Goal: Use online tool/utility: Use online tool/utility

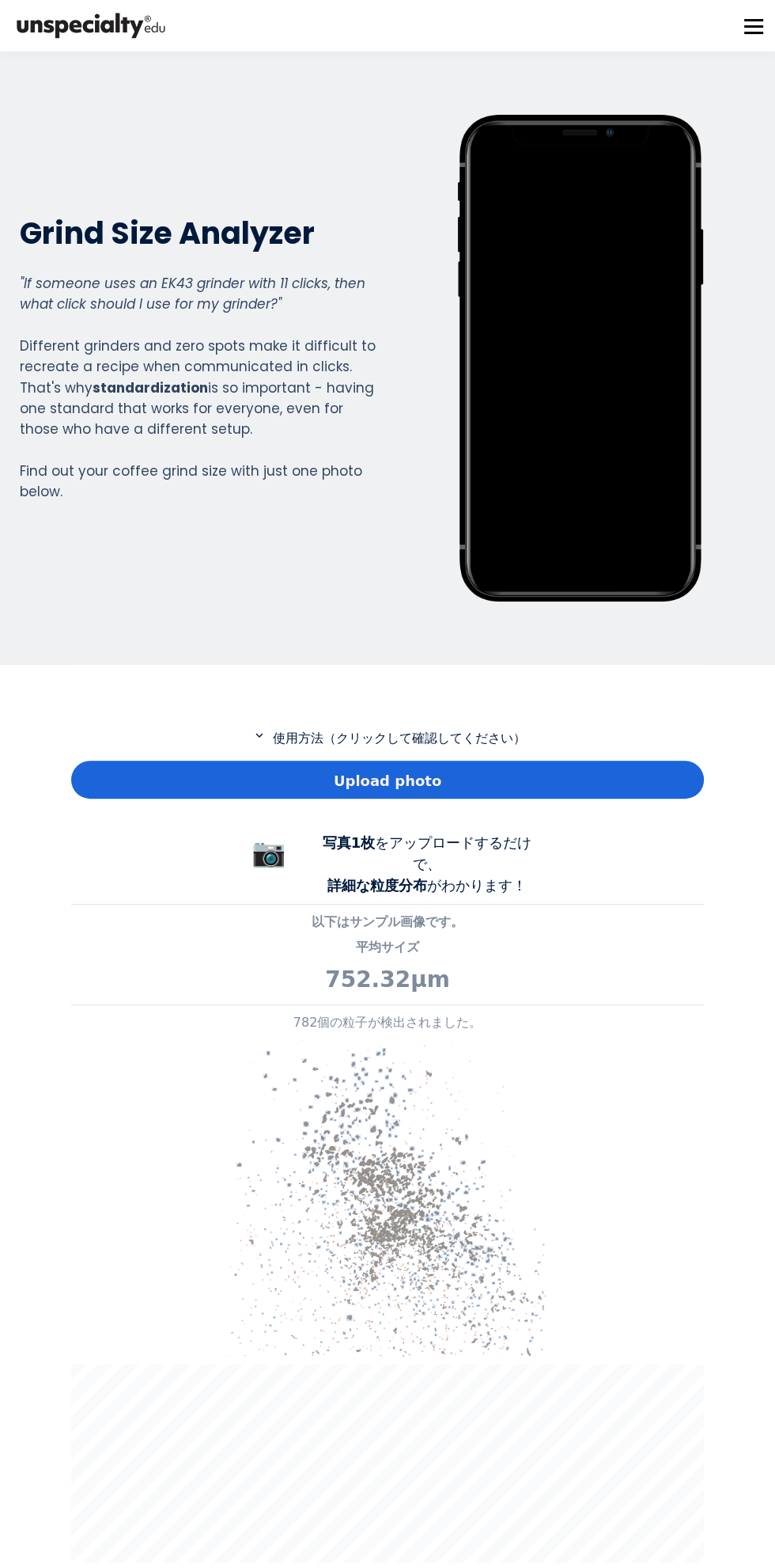
scroll to position [1172, 633]
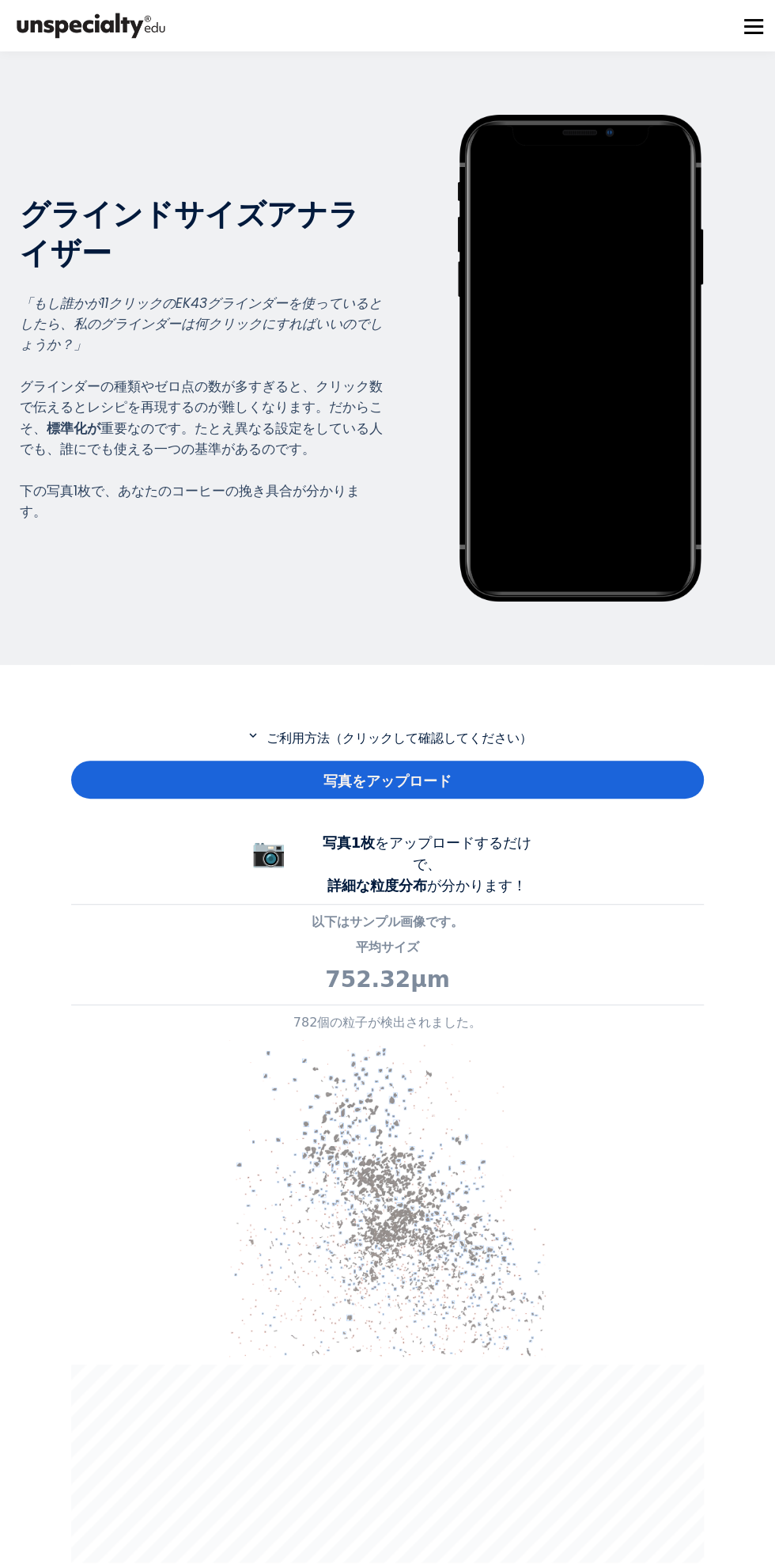
click at [477, 774] on div "写真をアップロード" at bounding box center [388, 780] width 633 height 38
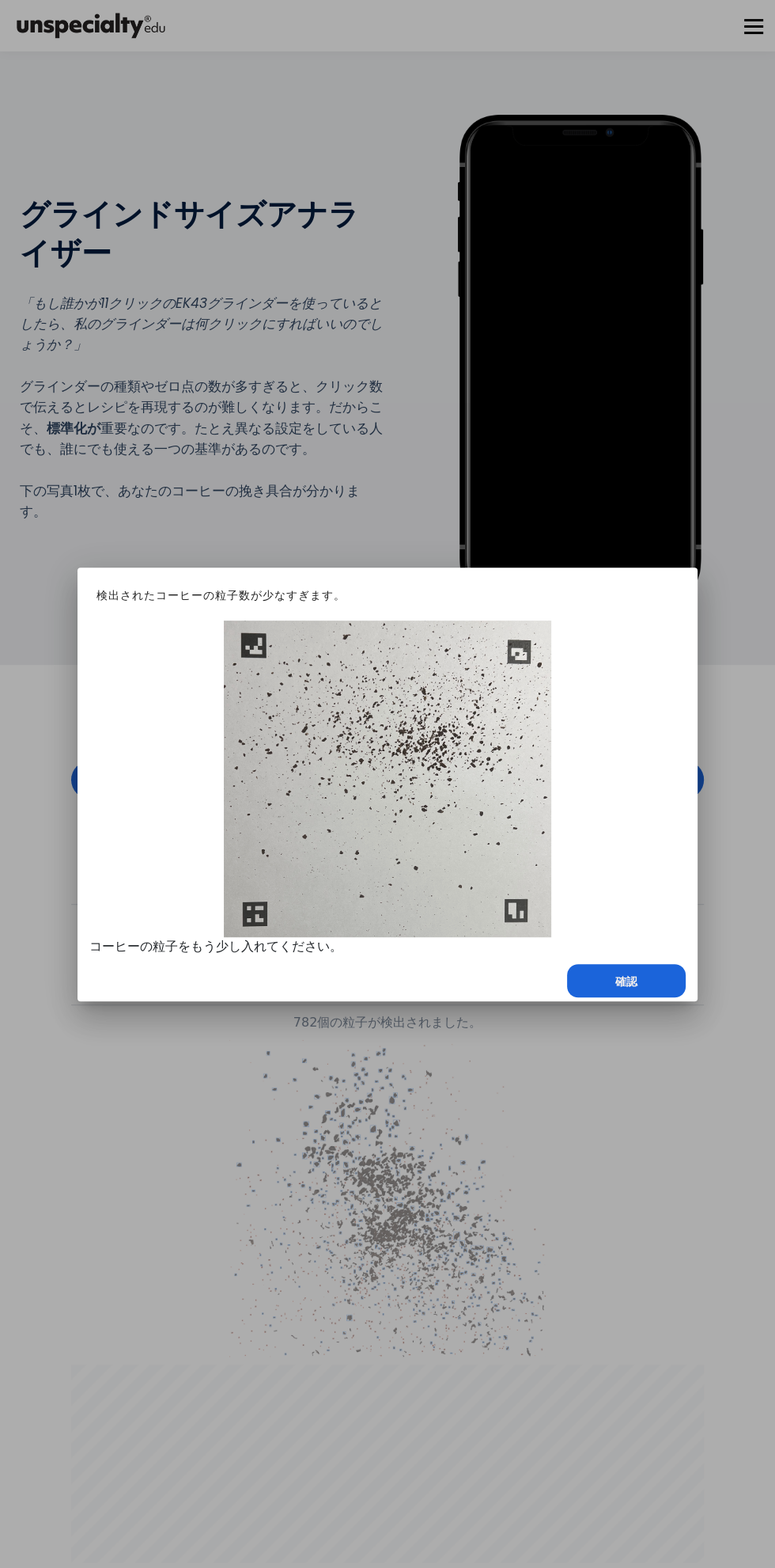
scroll to position [790272, 790450]
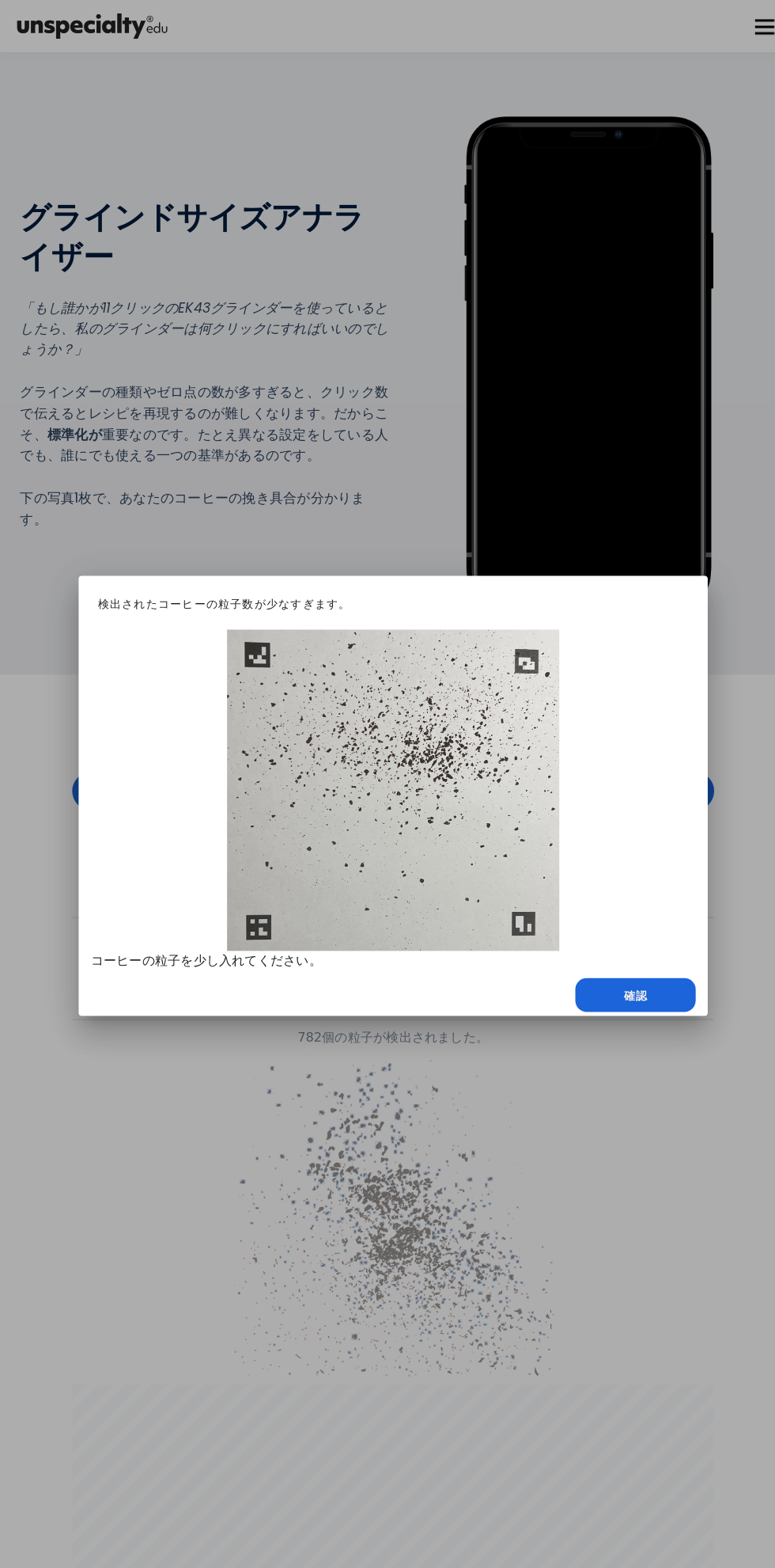
click at [437, 1138] on div at bounding box center [388, 784] width 775 height 1568
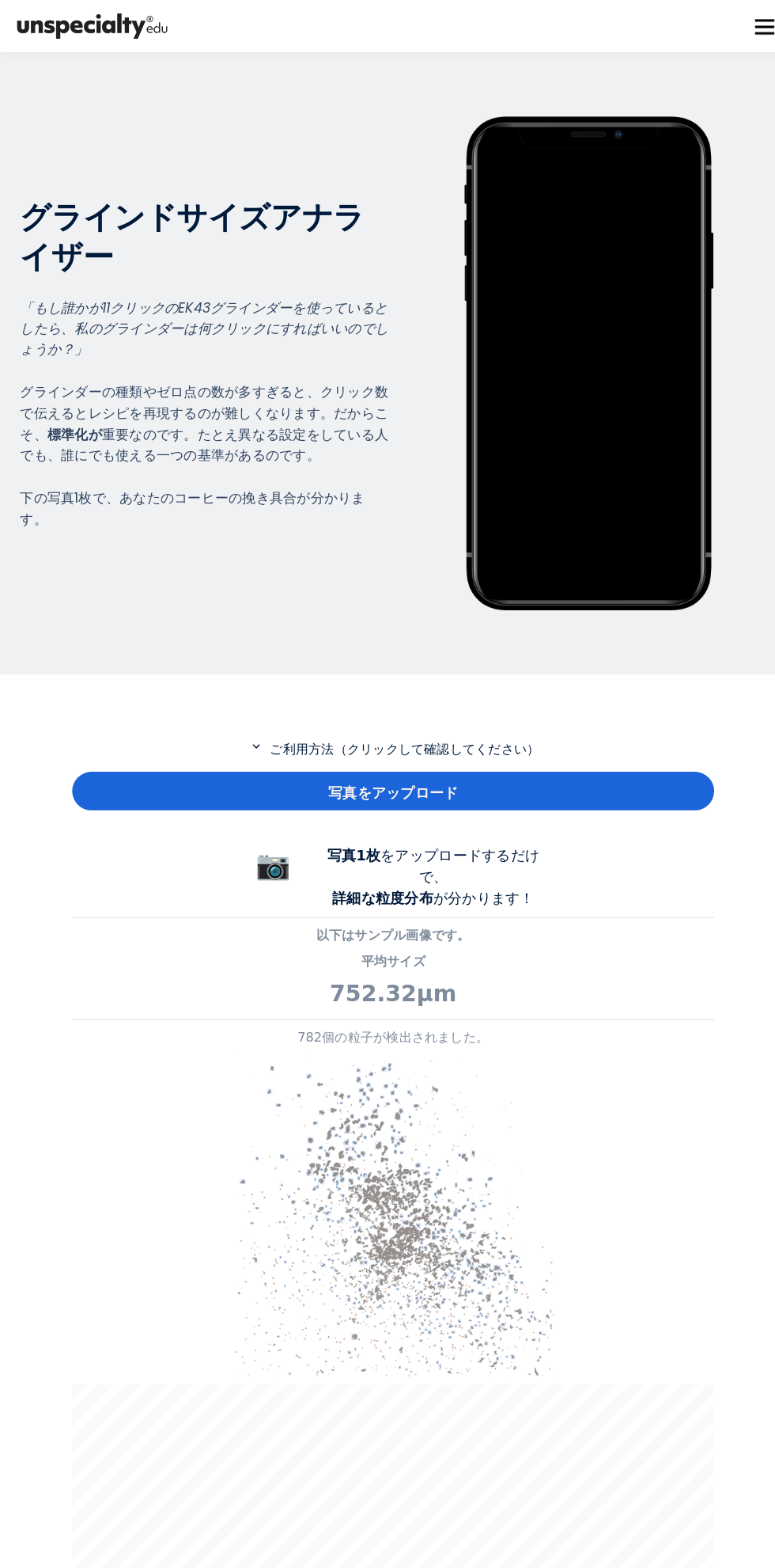
click at [521, 786] on div "写真をアップロード" at bounding box center [388, 780] width 633 height 38
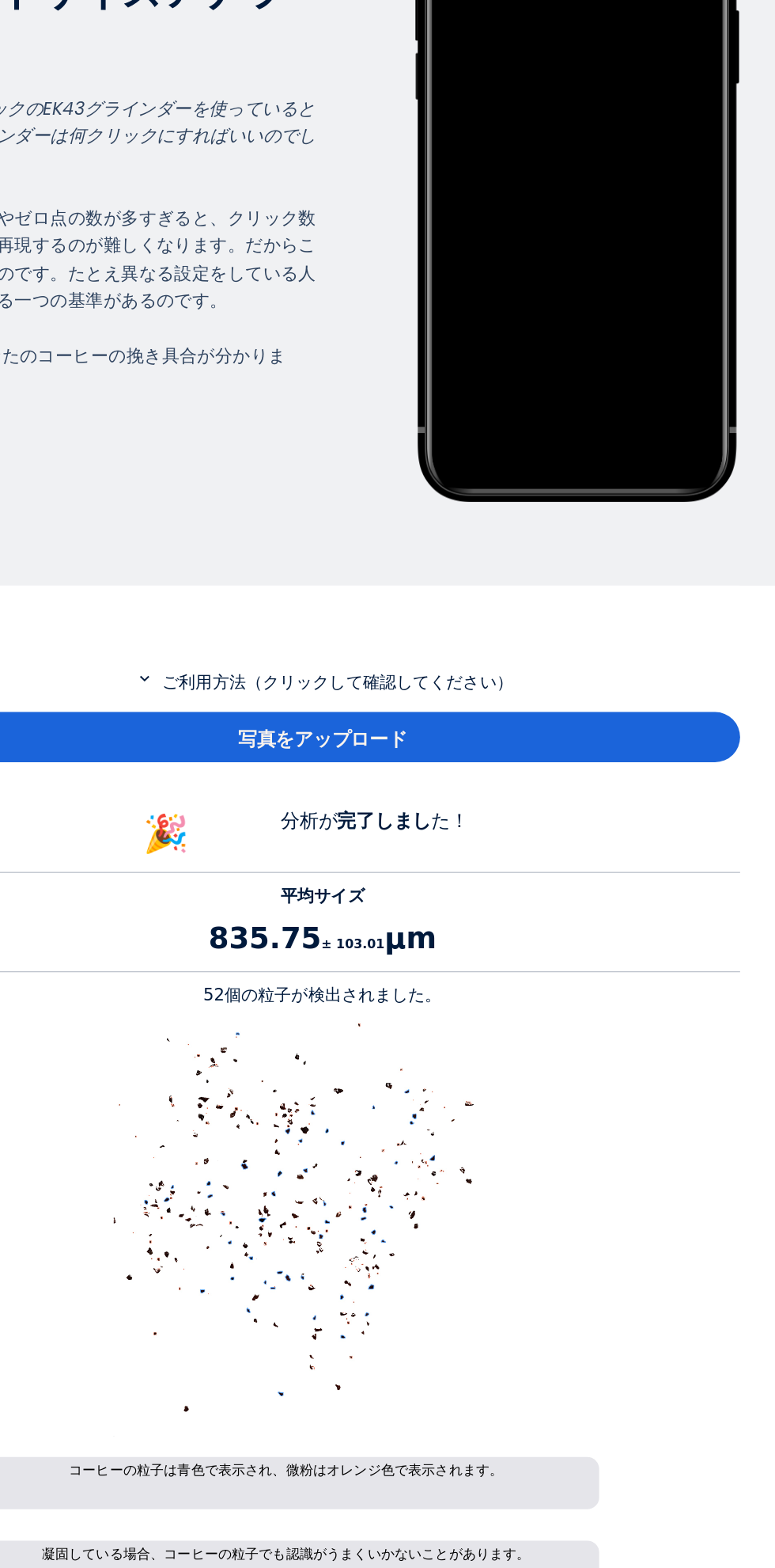
scroll to position [2, 0]
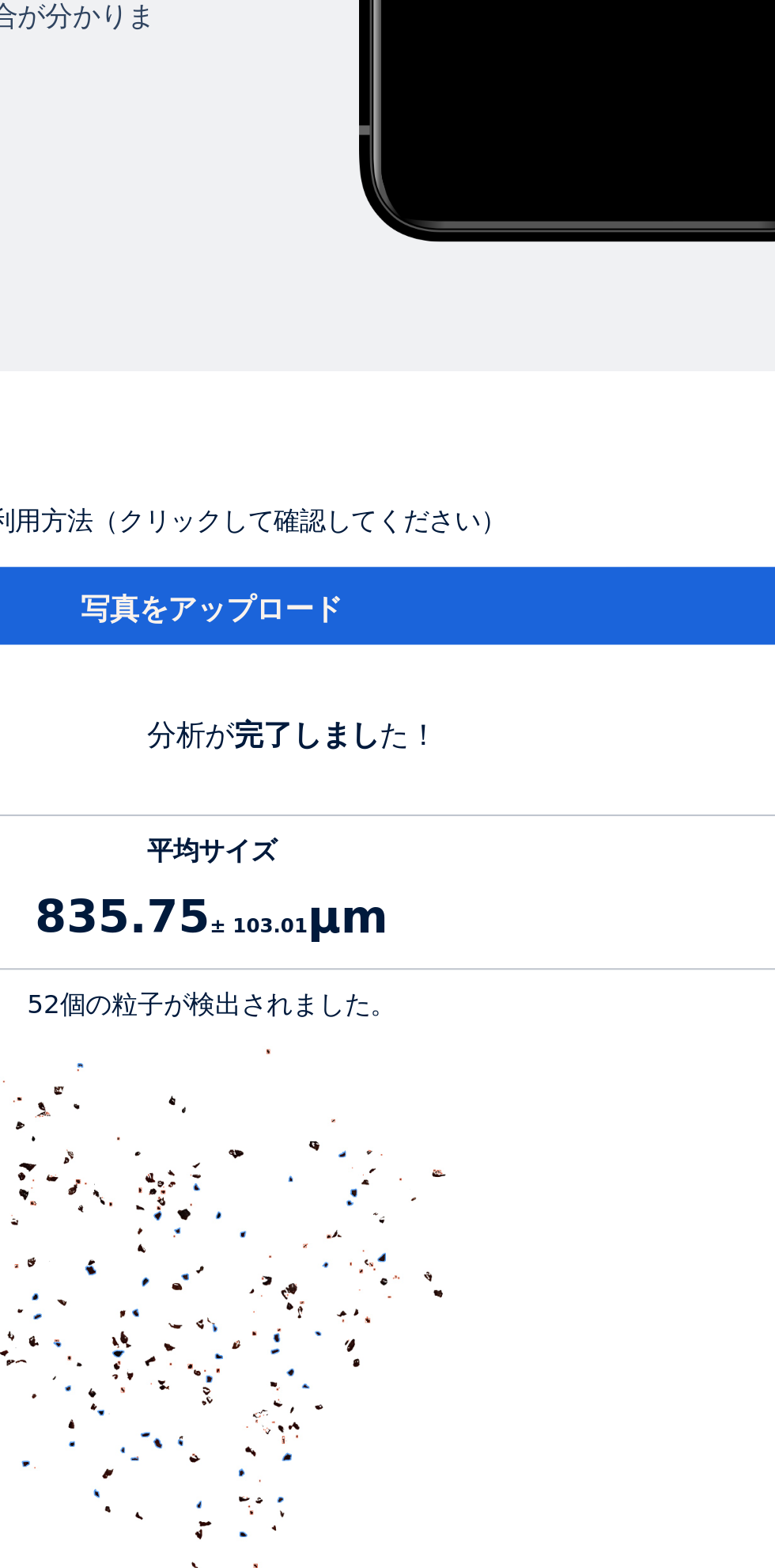
click at [517, 774] on div "写真をアップロード" at bounding box center [388, 778] width 633 height 38
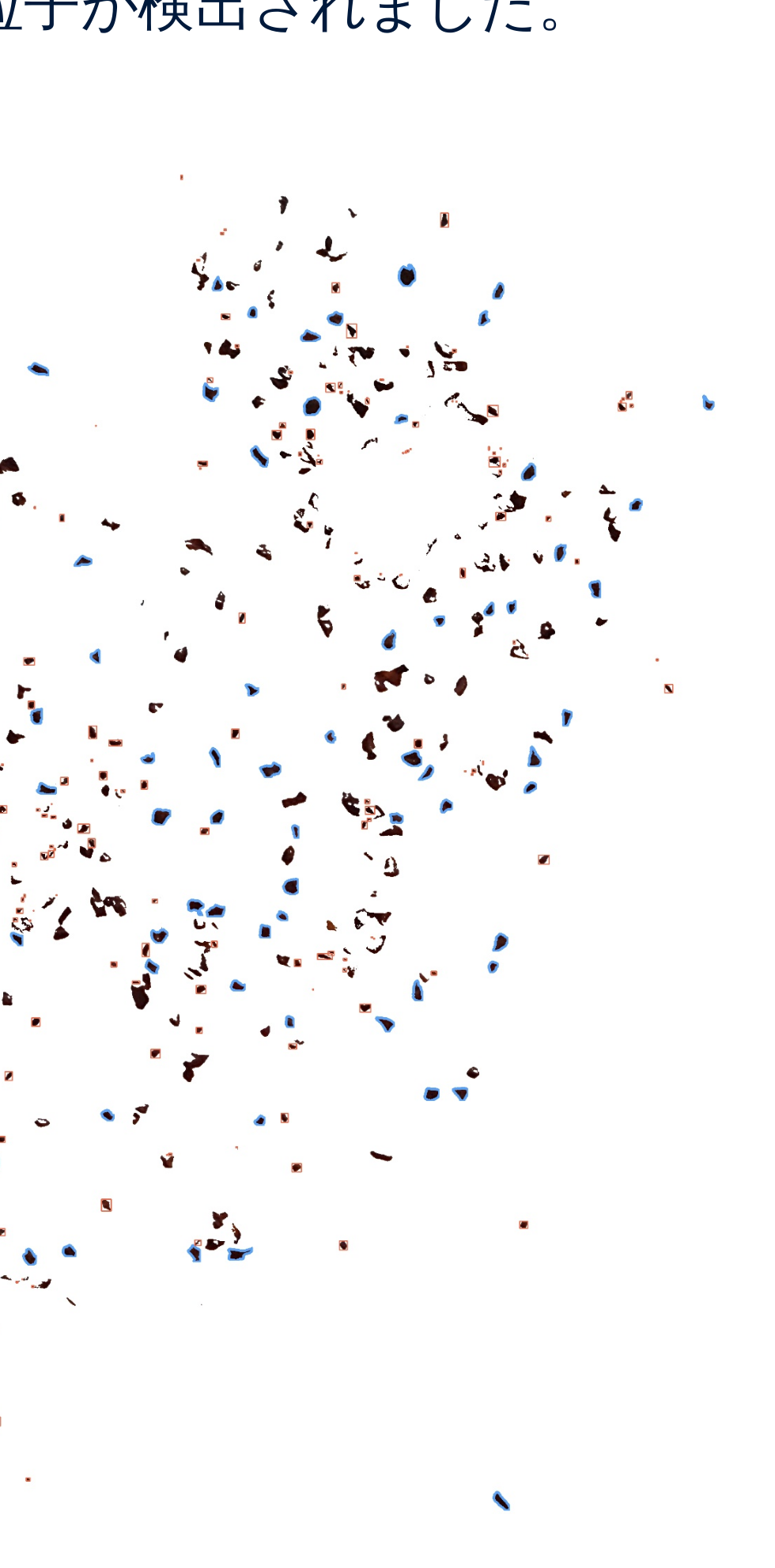
scroll to position [0, 0]
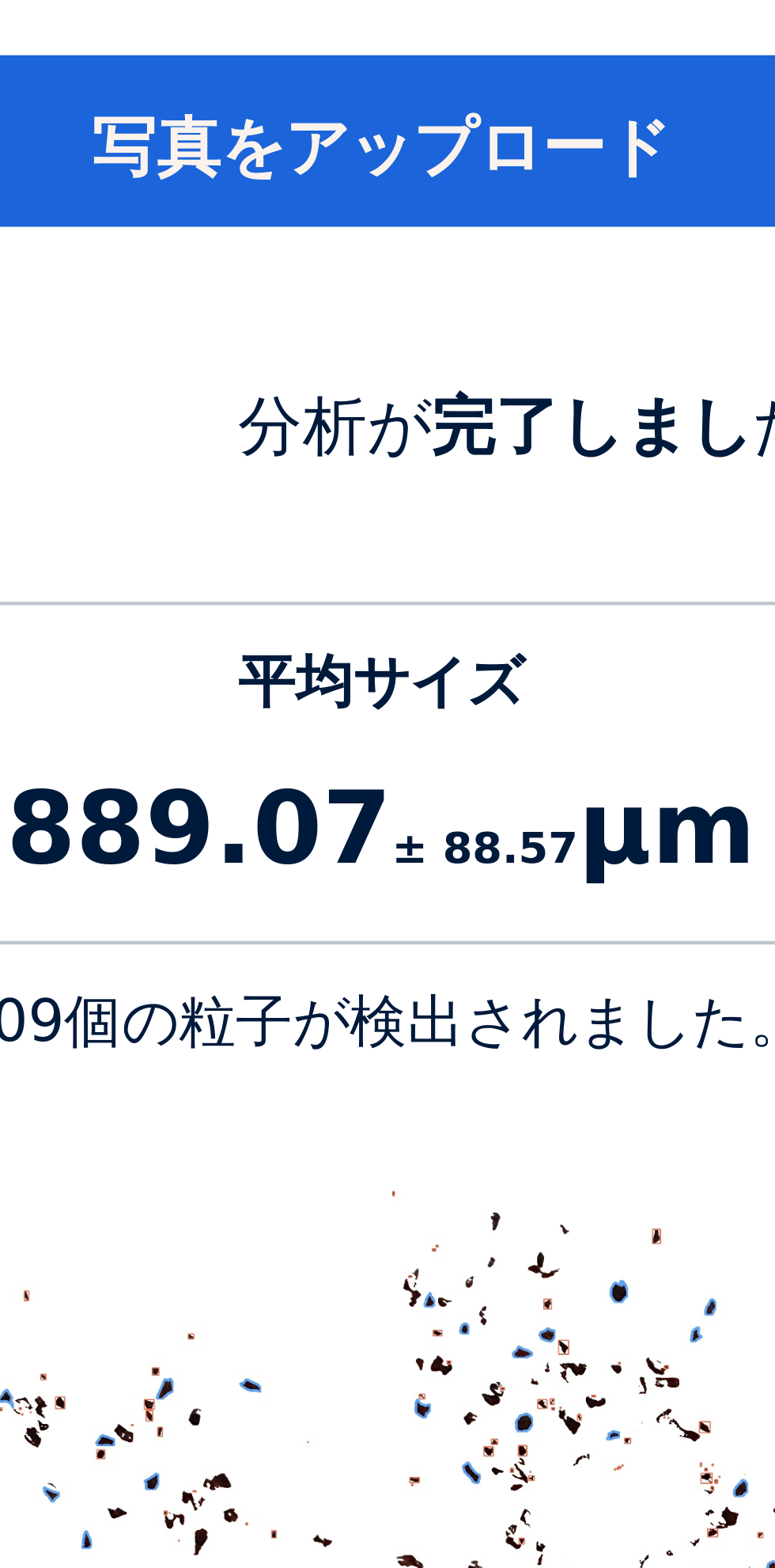
click at [389, 773] on font "写真をアップロード" at bounding box center [388, 781] width 128 height 16
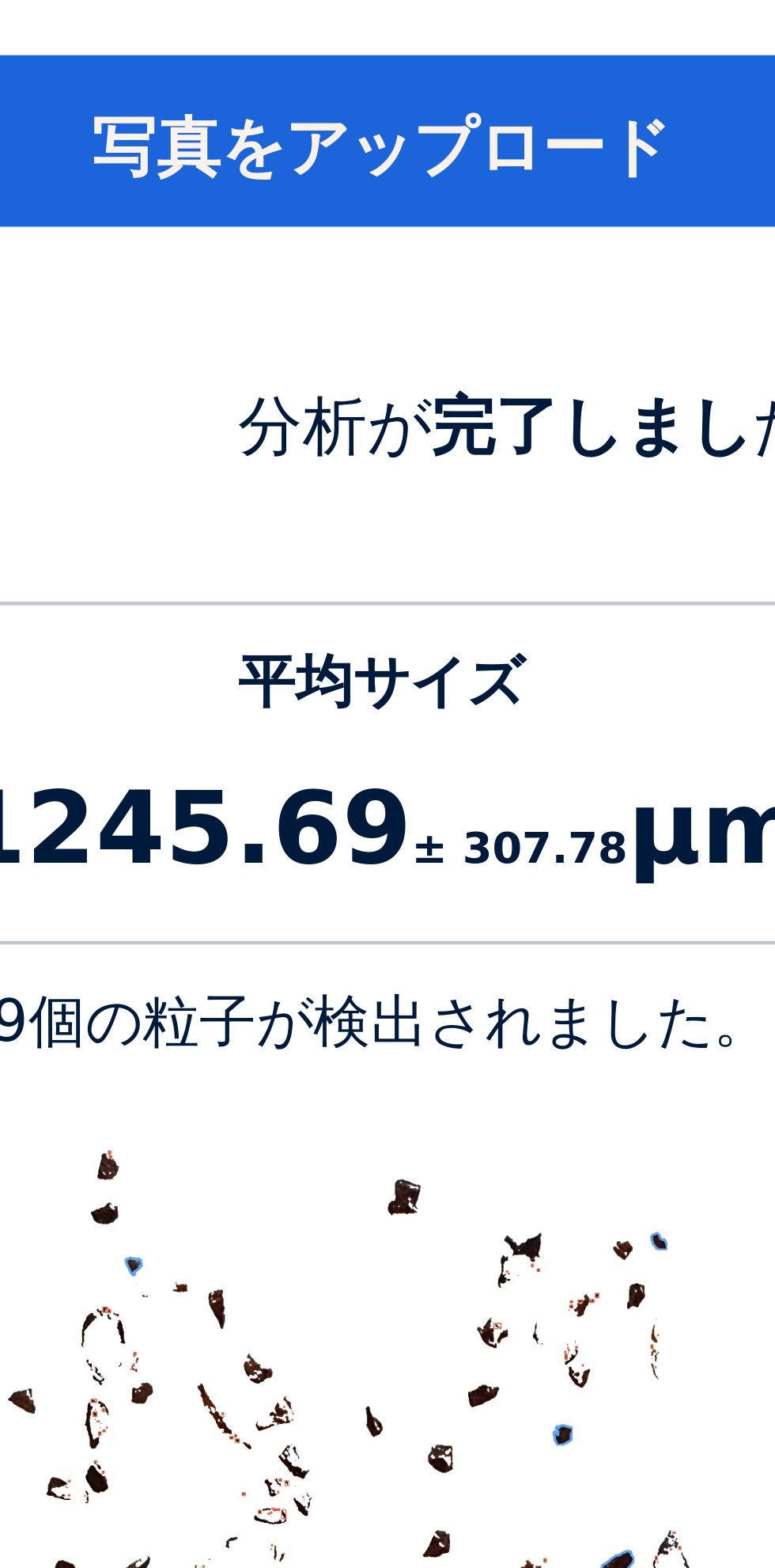
scroll to position [1480, 633]
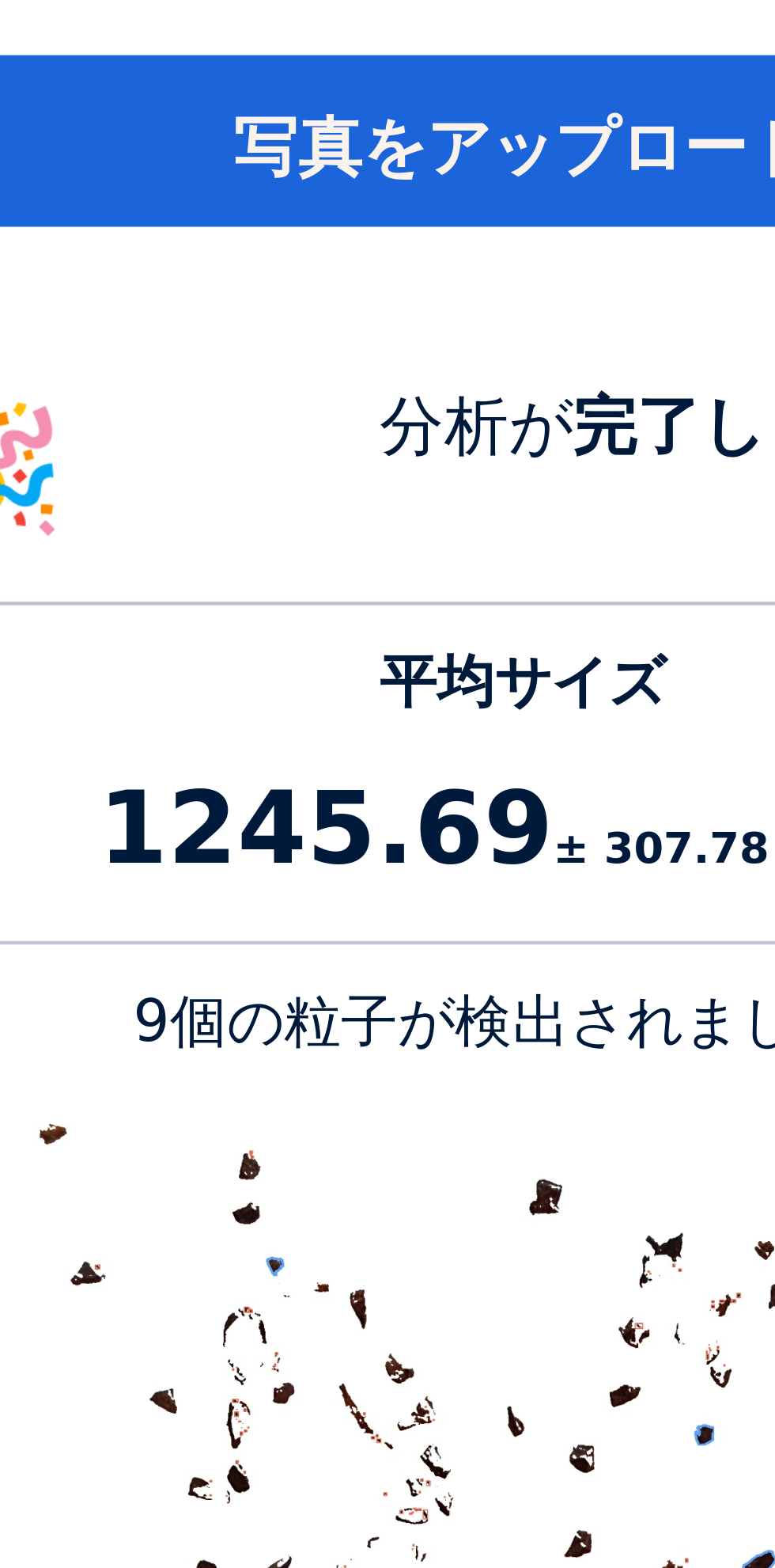
click at [386, 774] on font "写真をアップロード" at bounding box center [388, 781] width 128 height 16
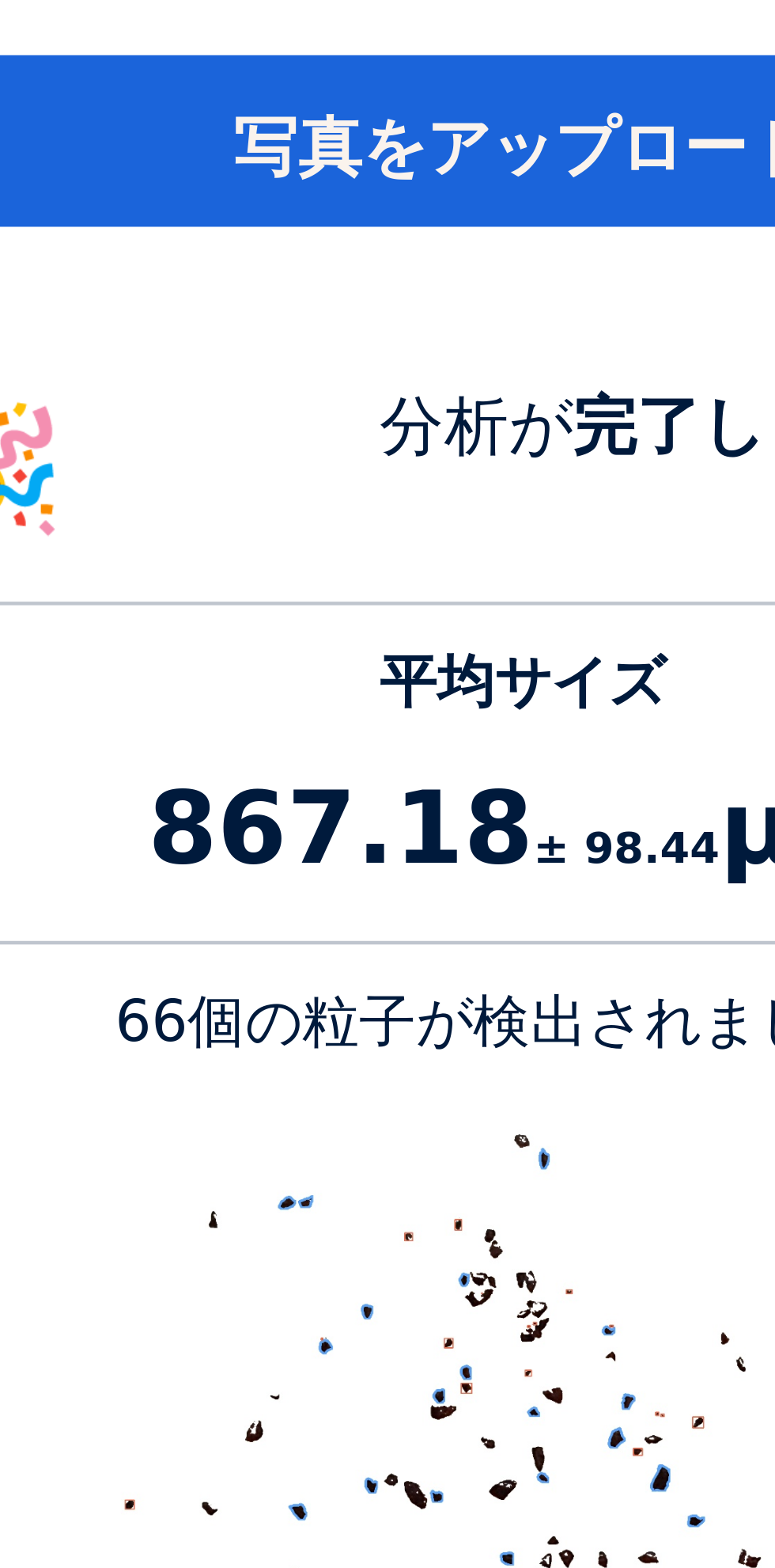
click at [380, 775] on font "写真をアップロード" at bounding box center [388, 781] width 128 height 16
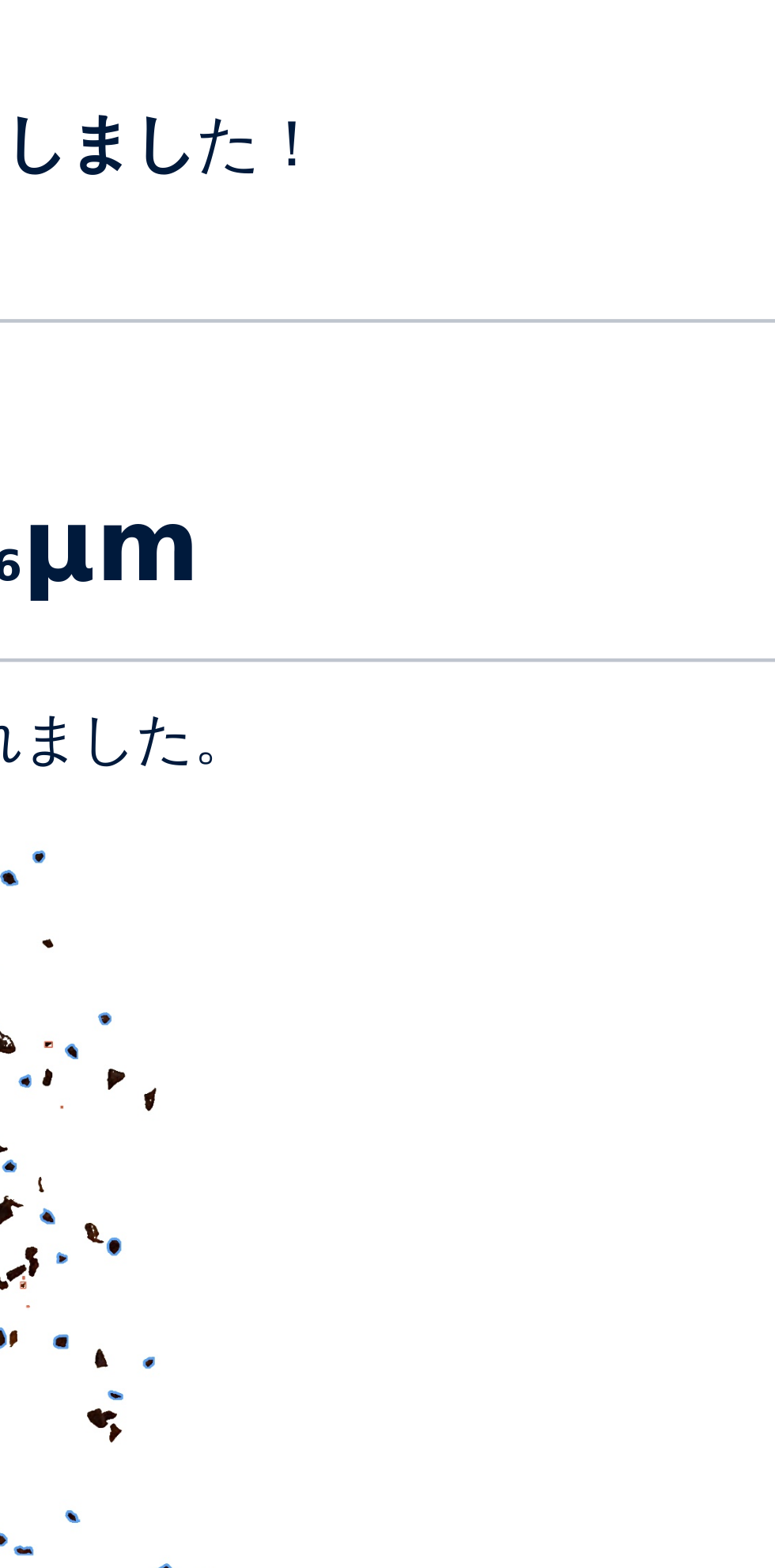
scroll to position [107, 0]
